Goal: Transaction & Acquisition: Purchase product/service

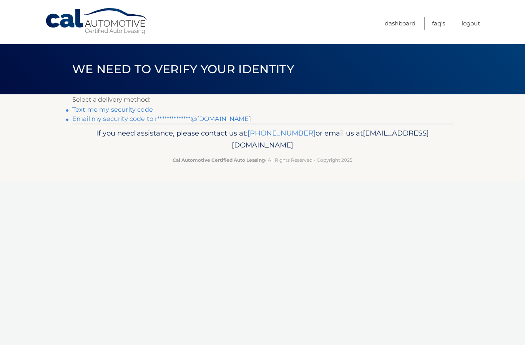
click at [364, 137] on p "If you need assistance, please contact us at: 609-807-3200 or email us at Custo…" at bounding box center [262, 139] width 371 height 25
click at [96, 120] on link "**********" at bounding box center [161, 118] width 179 height 7
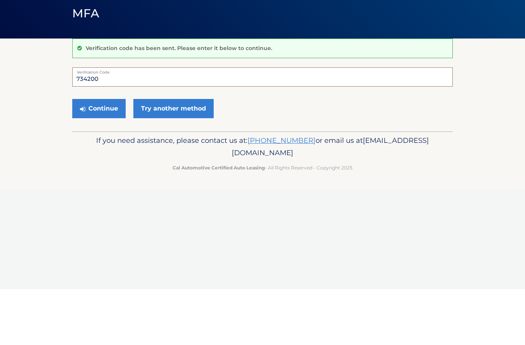
type input "734200"
click at [101, 155] on button "Continue" at bounding box center [98, 164] width 53 height 19
click at [110, 165] on button "Continue" at bounding box center [98, 164] width 53 height 19
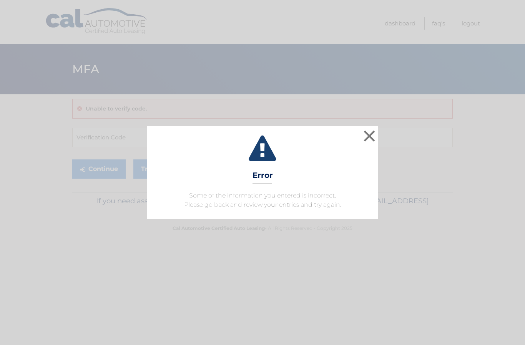
click at [370, 135] on button "×" at bounding box center [369, 135] width 15 height 15
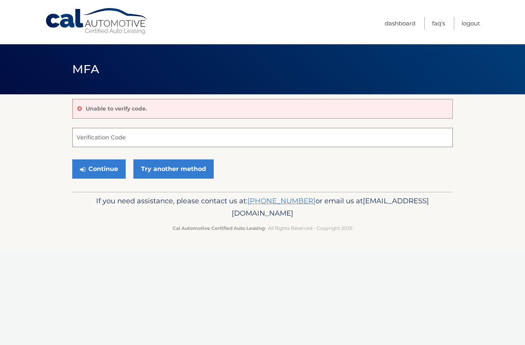
click at [373, 138] on input "Verification Code" at bounding box center [262, 137] width 381 height 19
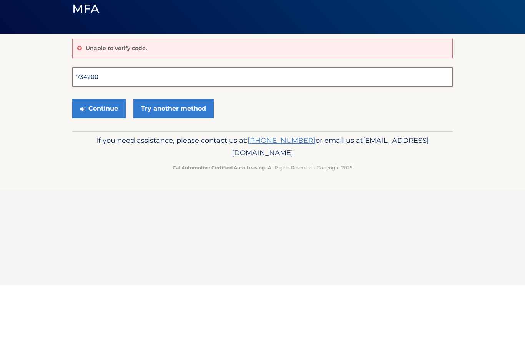
type input "734200"
click at [99, 168] on button "Continue" at bounding box center [98, 168] width 53 height 19
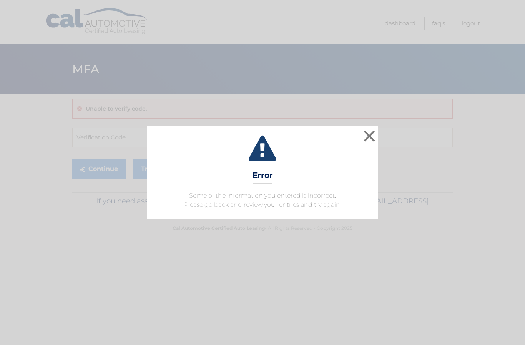
click at [376, 137] on button "×" at bounding box center [369, 135] width 15 height 15
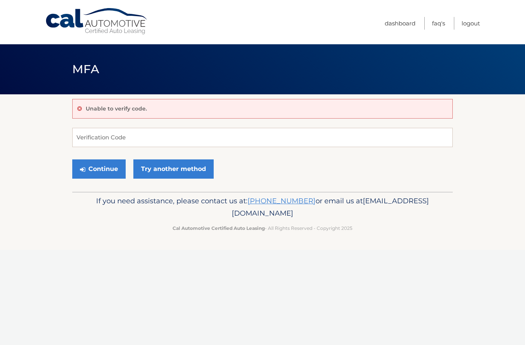
click at [184, 170] on link "Try another method" at bounding box center [173, 168] width 80 height 19
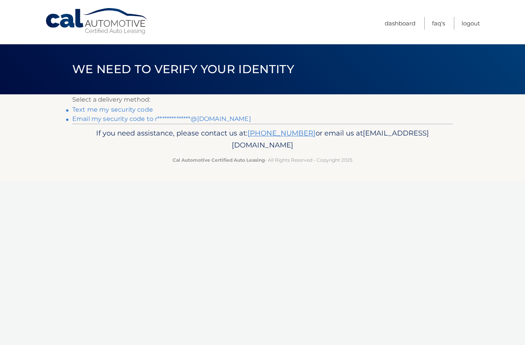
click at [146, 111] on link "Text me my security code" at bounding box center [112, 109] width 81 height 7
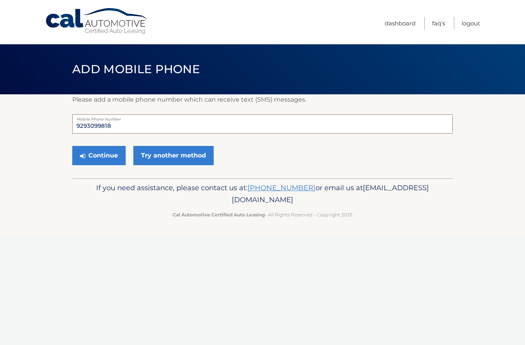
click at [183, 123] on input "9293099818" at bounding box center [262, 123] width 381 height 19
click at [183, 126] on input "9293099818" at bounding box center [262, 123] width 381 height 19
type input "5165592429"
click at [203, 151] on link "Try another method" at bounding box center [173, 155] width 80 height 19
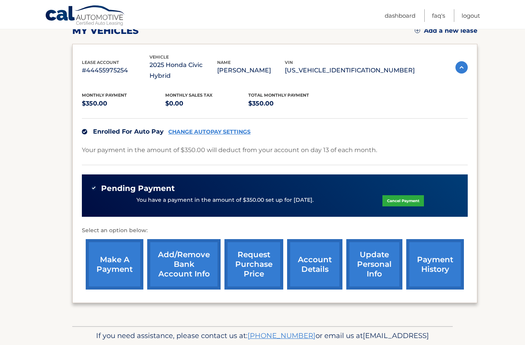
scroll to position [115, 0]
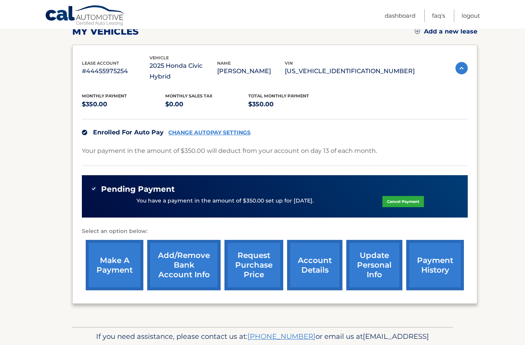
click at [117, 251] on link "make a payment" at bounding box center [115, 265] width 58 height 50
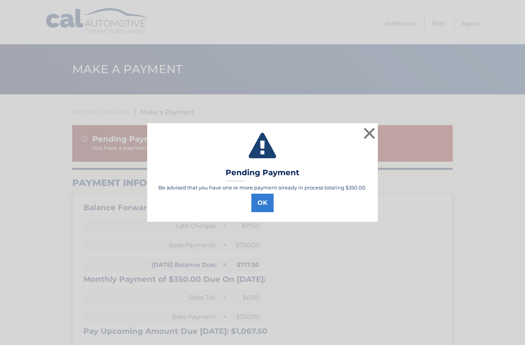
select select "MjJmNDU4MjEtOTVmZC00MDViLTg0MDktOTZiZjFjNWNhMzYy"
click at [258, 205] on button "OK" at bounding box center [263, 202] width 22 height 18
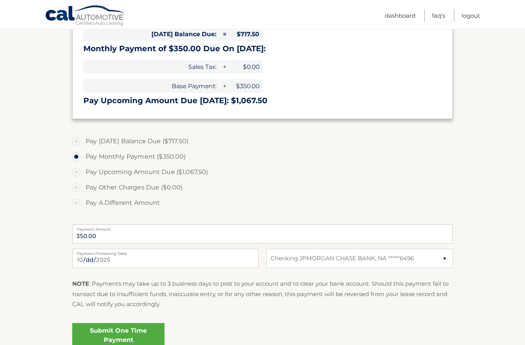
scroll to position [229, 0]
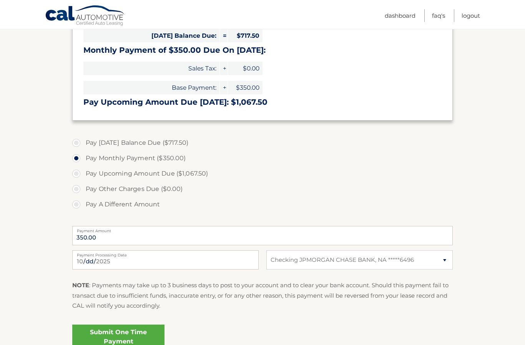
click at [170, 141] on label "Pay Today's Balance Due ($717.50)" at bounding box center [262, 142] width 381 height 15
click at [83, 141] on input "Pay Today's Balance Due ($717.50)" at bounding box center [79, 141] width 8 height 12
radio input "true"
type input "717.50"
click at [141, 334] on link "Submit One Time Payment" at bounding box center [118, 336] width 92 height 25
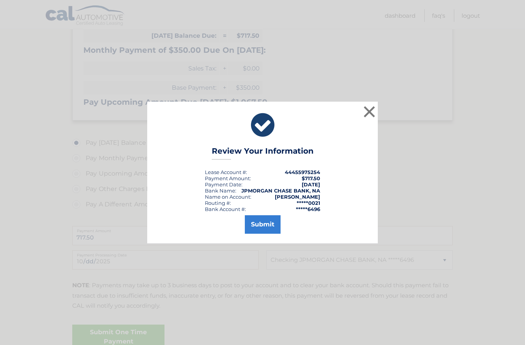
click at [268, 233] on button "Submit" at bounding box center [263, 224] width 36 height 18
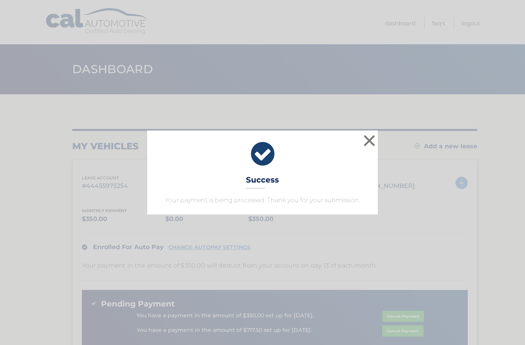
click at [369, 148] on button "×" at bounding box center [369, 140] width 15 height 15
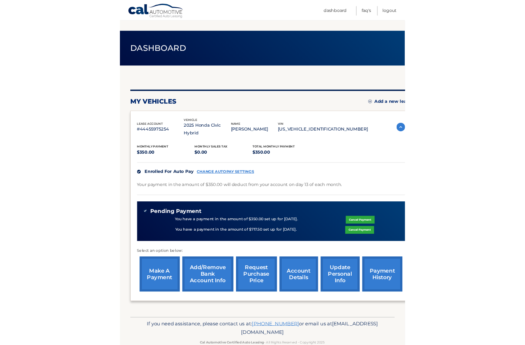
scroll to position [129, 0]
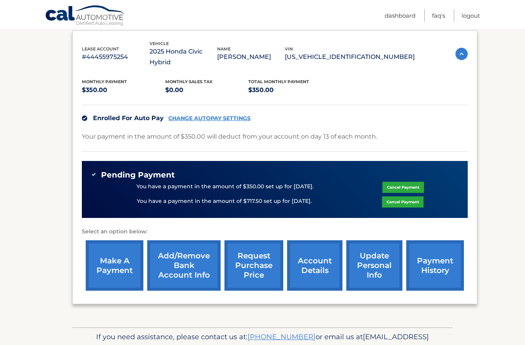
click at [300, 257] on link "account details" at bounding box center [314, 265] width 55 height 50
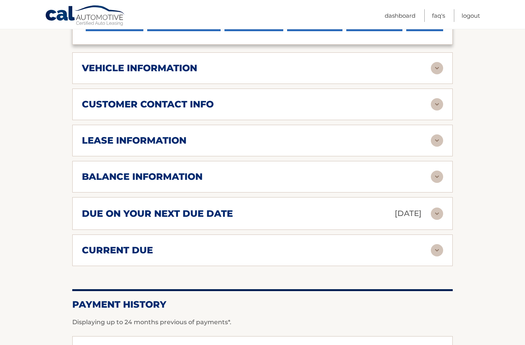
scroll to position [398, 0]
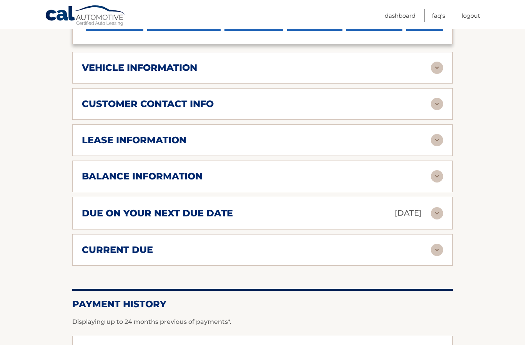
click at [90, 170] on h2 "balance information" at bounding box center [142, 176] width 121 height 12
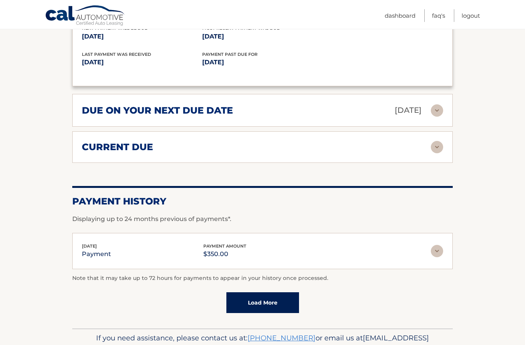
scroll to position [594, 0]
click at [343, 142] on div "current due" at bounding box center [256, 148] width 349 height 12
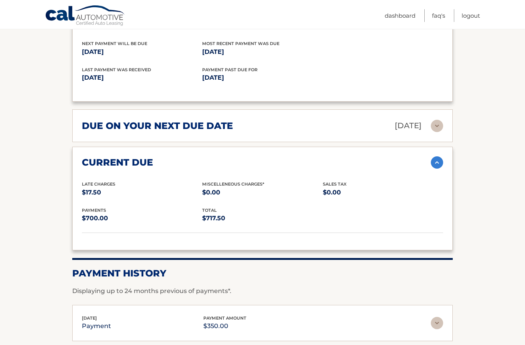
click at [265, 119] on div "due on your next due date Nov 13, 2025" at bounding box center [256, 125] width 349 height 13
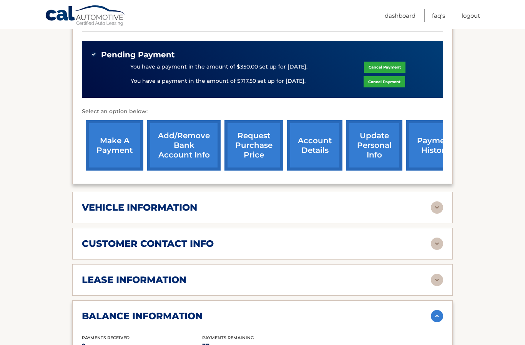
scroll to position [300, 0]
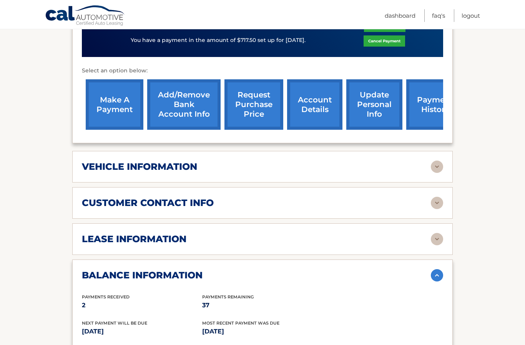
click at [160, 197] on div "customer contact info" at bounding box center [263, 203] width 362 height 12
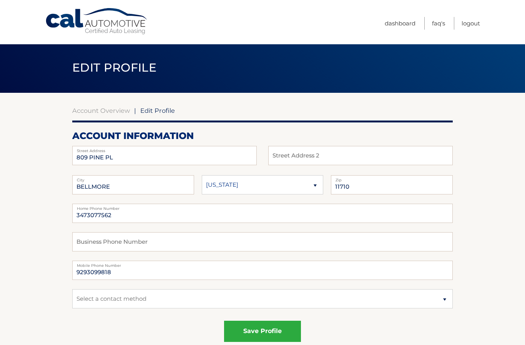
scroll to position [8, 0]
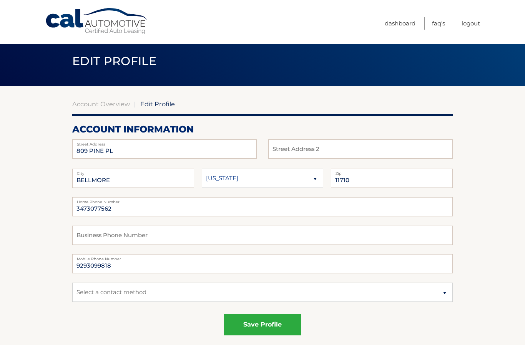
click at [84, 254] on label "Mobile Phone Number" at bounding box center [262, 257] width 381 height 6
click at [101, 255] on label "Mobile Phone Number" at bounding box center [262, 257] width 381 height 6
click at [112, 269] on input "9293099818" at bounding box center [262, 263] width 381 height 19
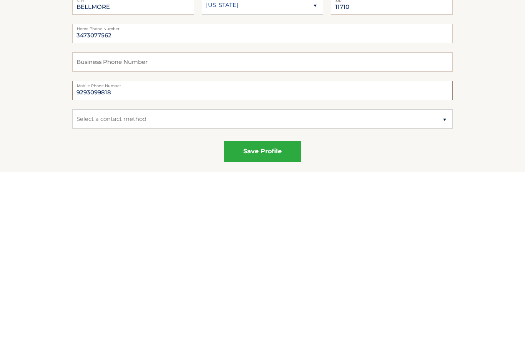
click at [92, 254] on input "9293099818" at bounding box center [262, 263] width 381 height 19
type input "5165592429"
click at [219, 283] on select "Select a contact method Mobile Home" at bounding box center [262, 292] width 381 height 19
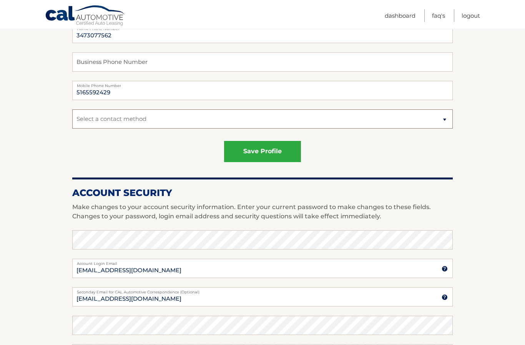
select select "1"
click at [251, 154] on button "save profile" at bounding box center [262, 151] width 77 height 21
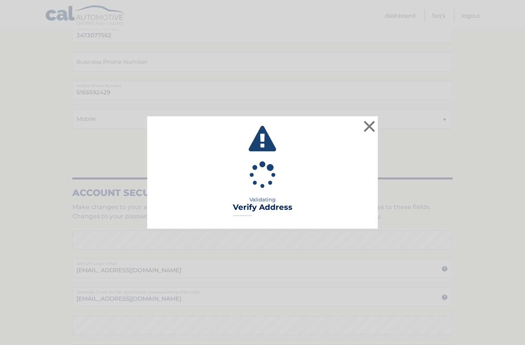
scroll to position [208, 0]
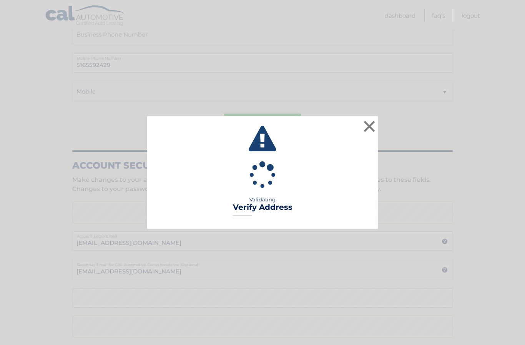
click at [370, 132] on button "×" at bounding box center [369, 125] width 15 height 15
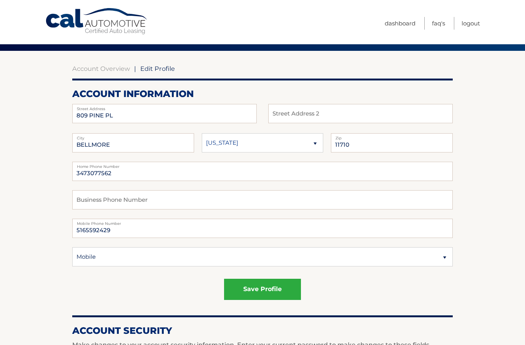
scroll to position [0, 0]
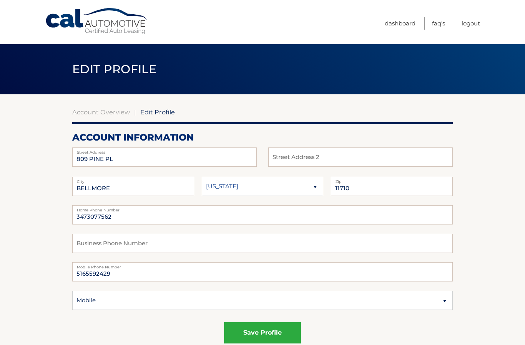
click at [112, 23] on link "Cal Automotive" at bounding box center [97, 21] width 104 height 27
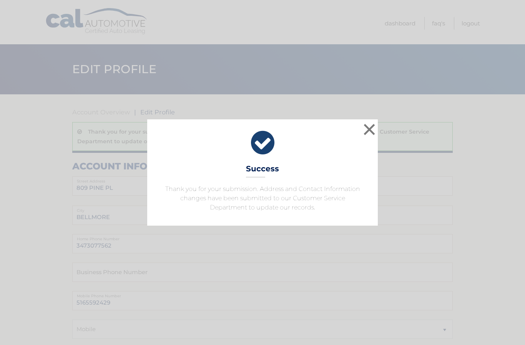
click at [367, 137] on button "×" at bounding box center [369, 129] width 15 height 15
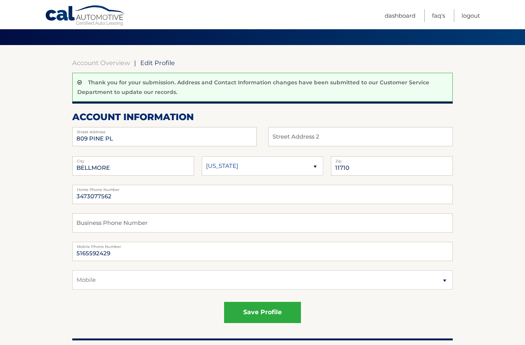
scroll to position [53, 0]
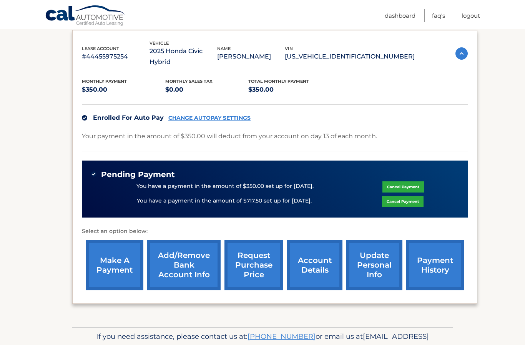
scroll to position [129, 0]
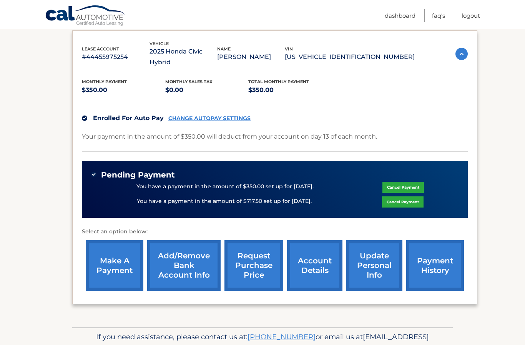
click at [395, 182] on link "Cancel Payment" at bounding box center [404, 187] width 42 height 11
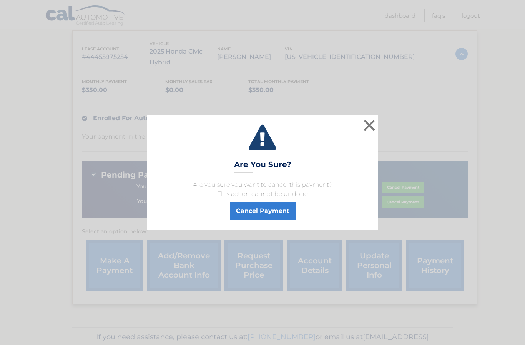
click at [366, 133] on button "×" at bounding box center [369, 124] width 15 height 15
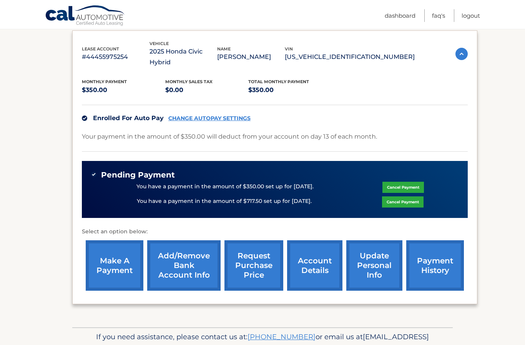
click at [329, 252] on link "account details" at bounding box center [314, 265] width 55 height 50
click at [319, 240] on link "account details" at bounding box center [314, 265] width 55 height 50
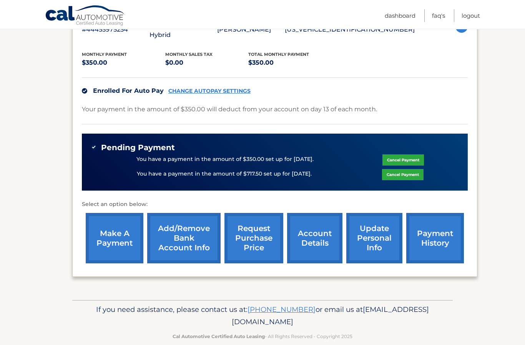
click at [317, 222] on link "account details" at bounding box center [314, 238] width 55 height 50
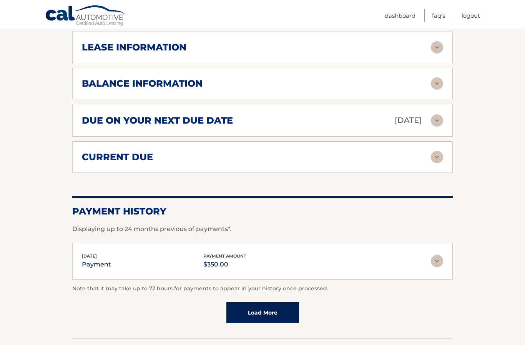
scroll to position [493, 0]
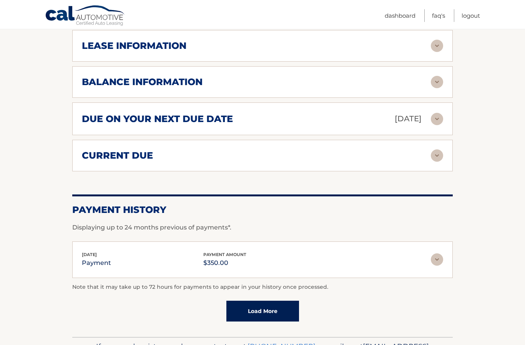
click at [429, 112] on div "due on your next due date [DATE]" at bounding box center [256, 118] width 349 height 13
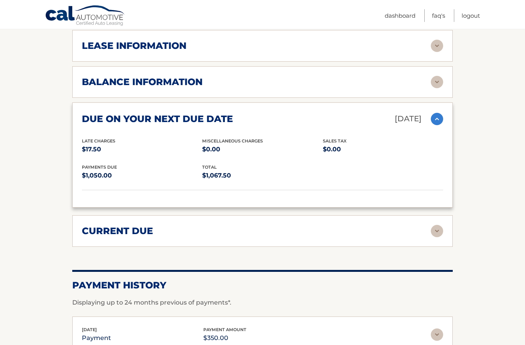
click at [435, 225] on img at bounding box center [437, 231] width 12 height 12
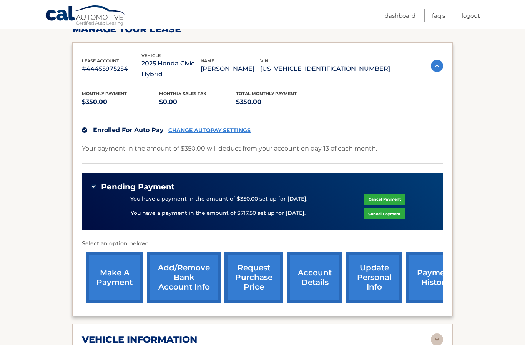
scroll to position [128, 0]
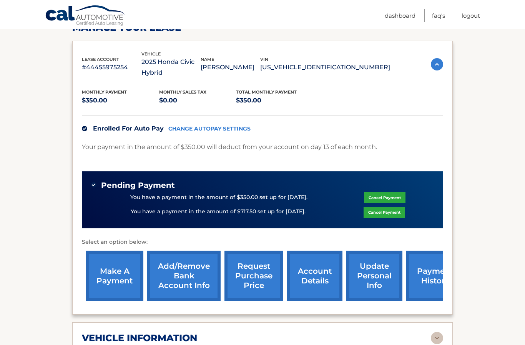
click at [394, 207] on link "Cancel Payment" at bounding box center [385, 212] width 42 height 11
click at [392, 207] on link "Cancel Payment" at bounding box center [385, 212] width 42 height 11
click at [388, 207] on link "Cancel Payment" at bounding box center [385, 212] width 42 height 11
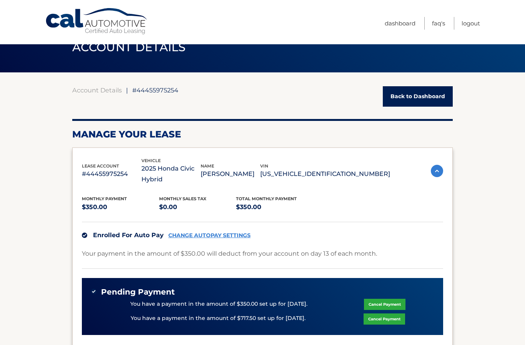
scroll to position [43, 0]
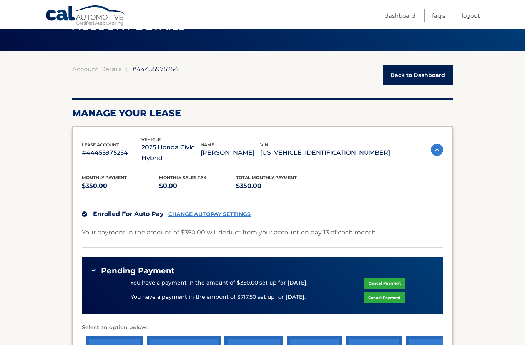
click at [388, 292] on link "Cancel Payment" at bounding box center [385, 297] width 42 height 11
click at [387, 292] on link "Cancel Payment" at bounding box center [385, 297] width 42 height 11
click at [388, 292] on link "Cancel Payment" at bounding box center [385, 297] width 42 height 11
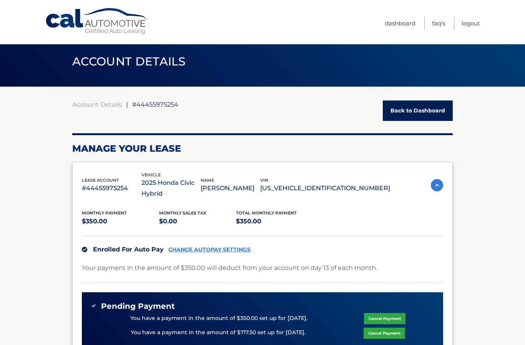
scroll to position [12, 0]
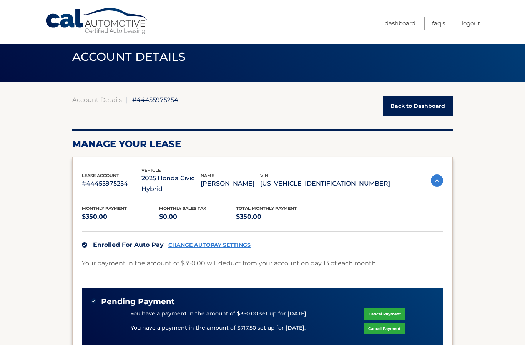
click at [400, 323] on link "Cancel Payment" at bounding box center [385, 328] width 42 height 11
click at [392, 323] on link "Cancel Payment" at bounding box center [385, 328] width 42 height 11
click at [389, 323] on link "Cancel Payment" at bounding box center [385, 328] width 42 height 11
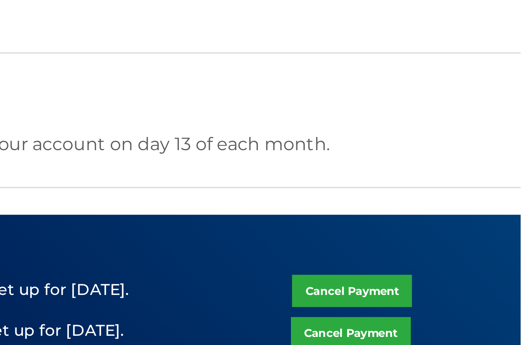
click at [364, 300] on link "Cancel Payment" at bounding box center [385, 305] width 42 height 11
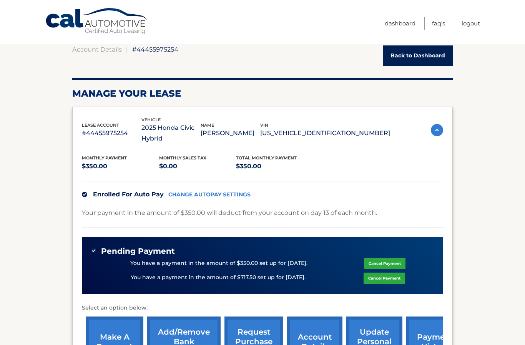
scroll to position [0, 0]
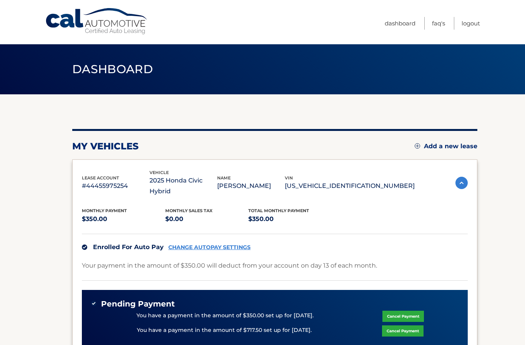
scroll to position [156, 0]
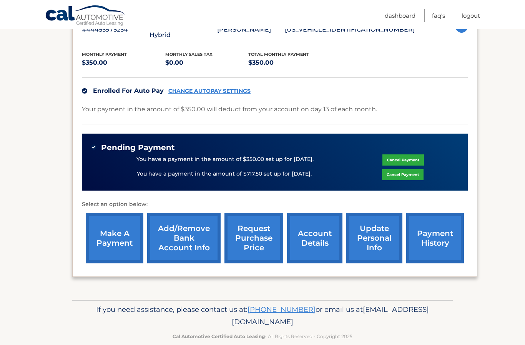
click at [408, 169] on link "Cancel Payment" at bounding box center [403, 174] width 42 height 11
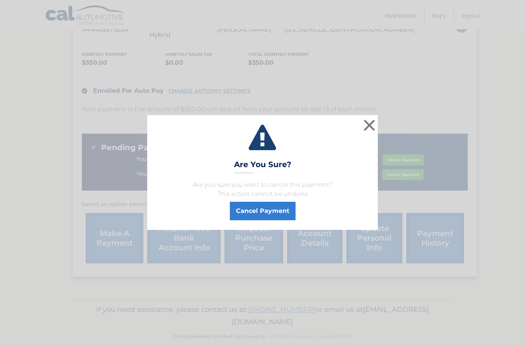
click at [411, 160] on div "× Are You Sure? Are you sure you want to cancel this payment? This action canno…" at bounding box center [262, 172] width 519 height 115
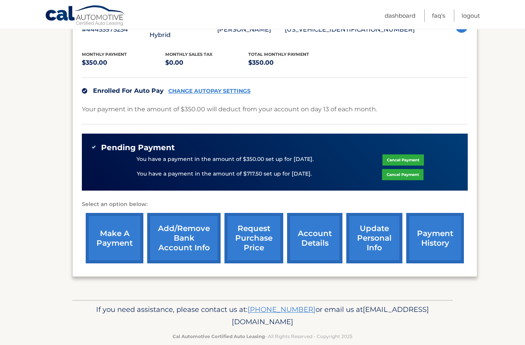
click at [394, 169] on link "Cancel Payment" at bounding box center [403, 174] width 42 height 11
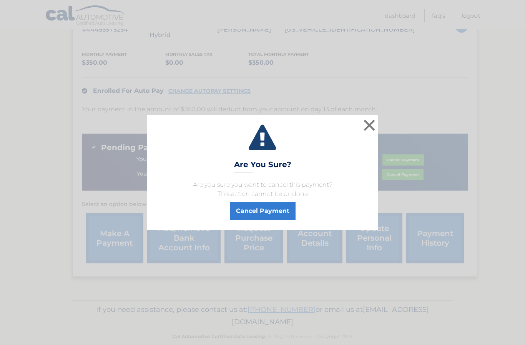
click at [283, 209] on button "Cancel Payment" at bounding box center [263, 211] width 66 height 18
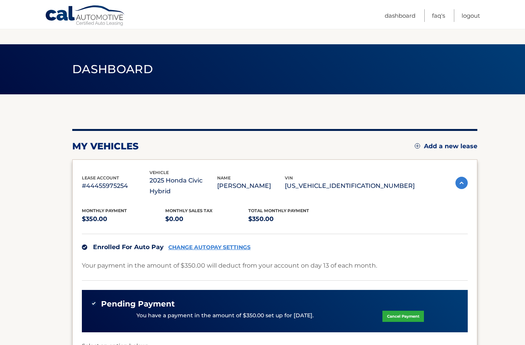
scroll to position [117, 0]
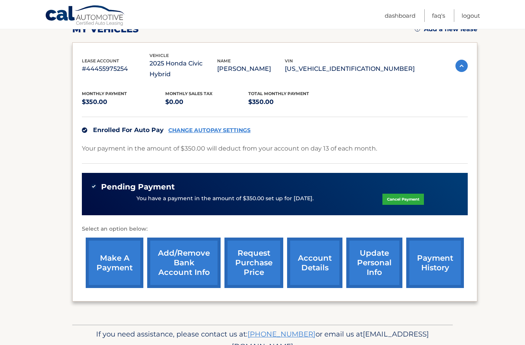
click at [447, 263] on link "payment history" at bounding box center [436, 262] width 58 height 50
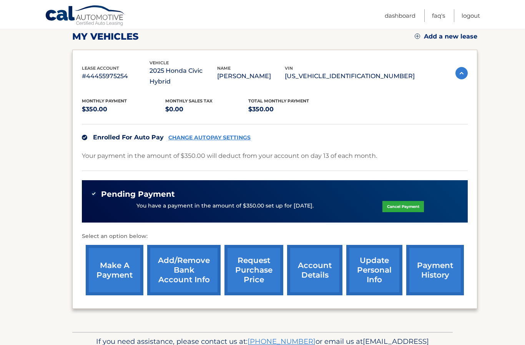
scroll to position [110, 0]
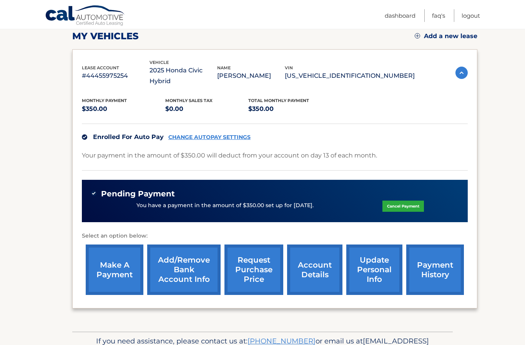
click at [441, 253] on link "payment history" at bounding box center [436, 269] width 58 height 50
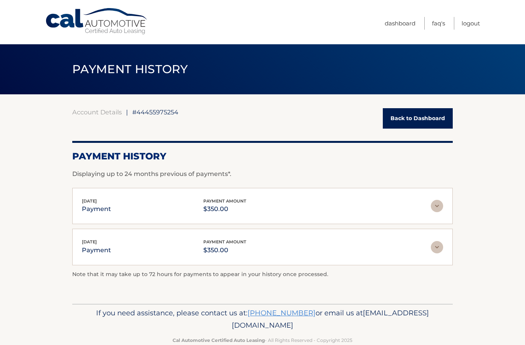
scroll to position [1, 0]
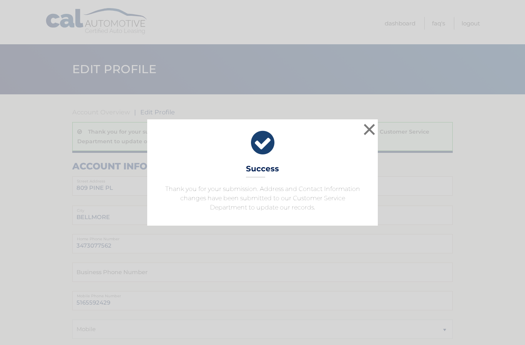
click at [368, 137] on button "×" at bounding box center [369, 129] width 15 height 15
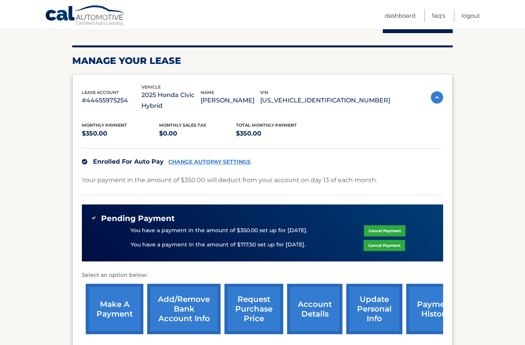
scroll to position [96, 0]
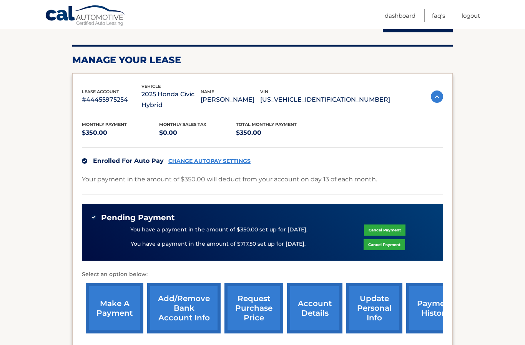
click at [391, 239] on link "Cancel Payment" at bounding box center [385, 244] width 42 height 11
click at [392, 238] on div "You have a payment in the amount of $717.50 set up for 10/14/2025. Cancel Payme…" at bounding box center [262, 244] width 343 height 15
click at [386, 239] on link "Cancel Payment" at bounding box center [385, 244] width 42 height 11
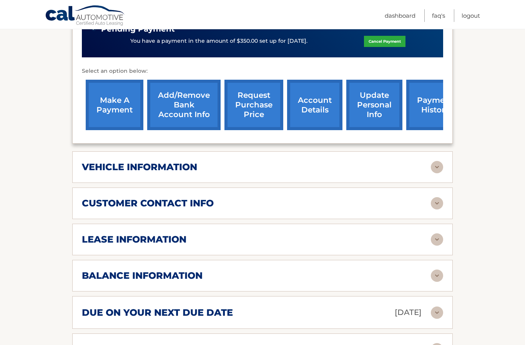
scroll to position [308, 0]
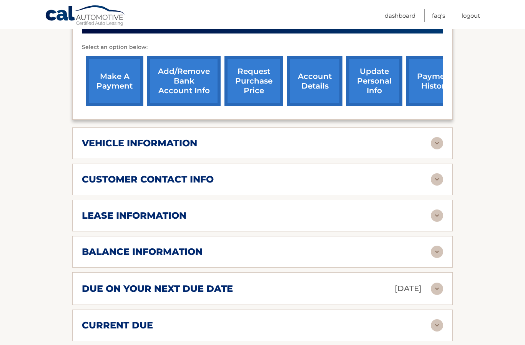
click at [97, 173] on h2 "customer contact info" at bounding box center [148, 179] width 132 height 12
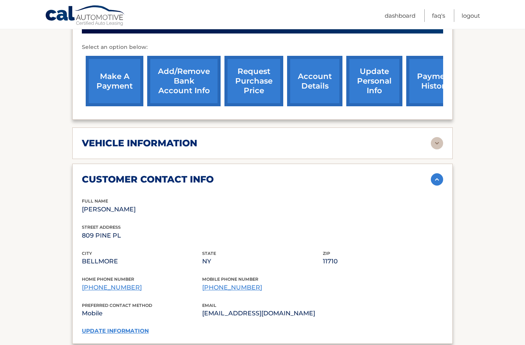
click at [86, 173] on h2 "customer contact info" at bounding box center [148, 179] width 132 height 12
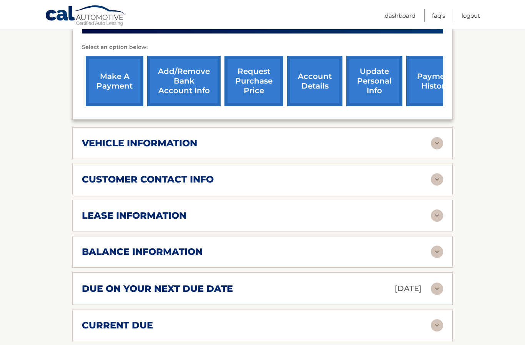
click at [111, 210] on h2 "lease information" at bounding box center [134, 216] width 105 height 12
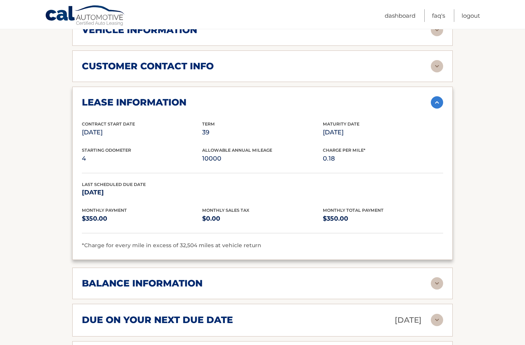
scroll to position [422, 0]
click at [118, 277] on h2 "balance information" at bounding box center [142, 283] width 121 height 12
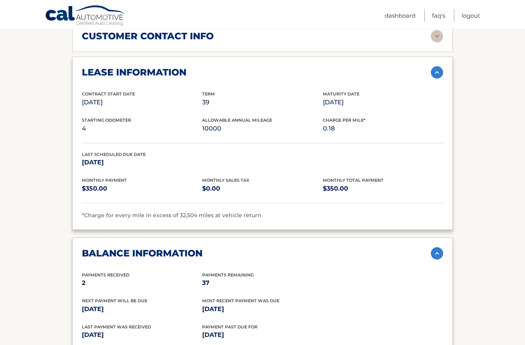
scroll to position [452, 0]
click at [225, 334] on div "Last Payment was received [DATE] Payment past due for [DATE]" at bounding box center [263, 336] width 362 height 26
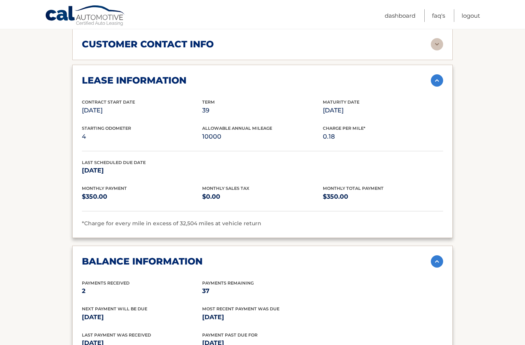
scroll to position [444, 0]
click at [514, 160] on section "Account Details | #44455975254 Back to Dashboard Manage Your Lease lease accoun…" at bounding box center [262, 129] width 525 height 958
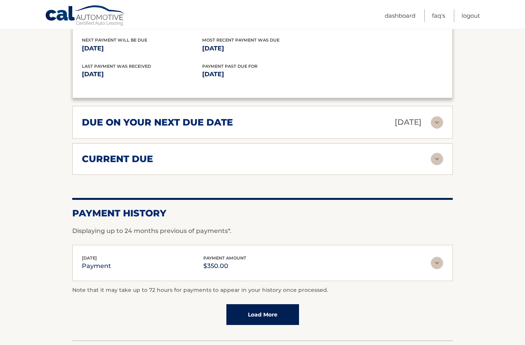
scroll to position [689, 0]
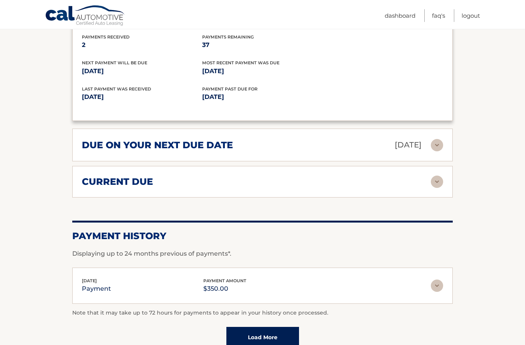
click at [86, 143] on div "due on your next due date [DATE] Late Charges $17.50 Miscellaneous Charges $0.0…" at bounding box center [262, 144] width 381 height 33
click at [107, 138] on div "due on your next due date [DATE]" at bounding box center [256, 144] width 349 height 13
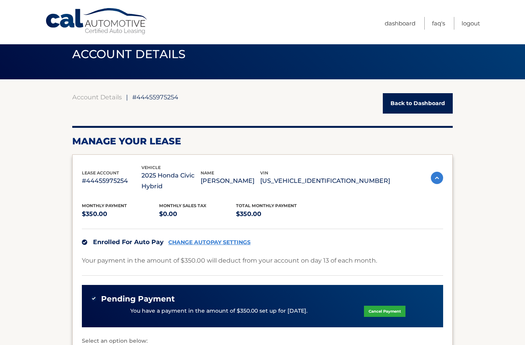
scroll to position [0, 0]
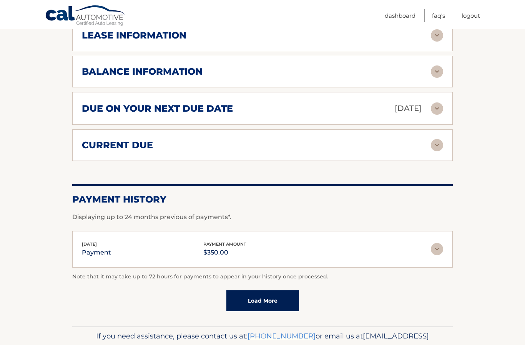
scroll to position [502, 0]
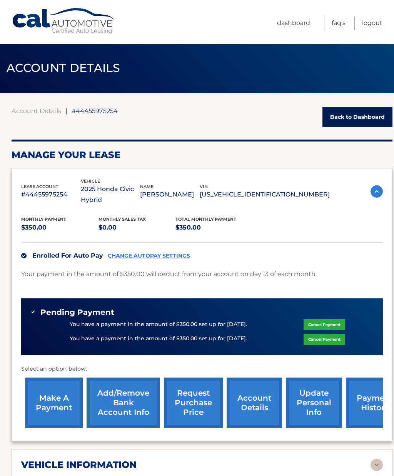
scroll to position [1, 0]
